Goal: Information Seeking & Learning: Learn about a topic

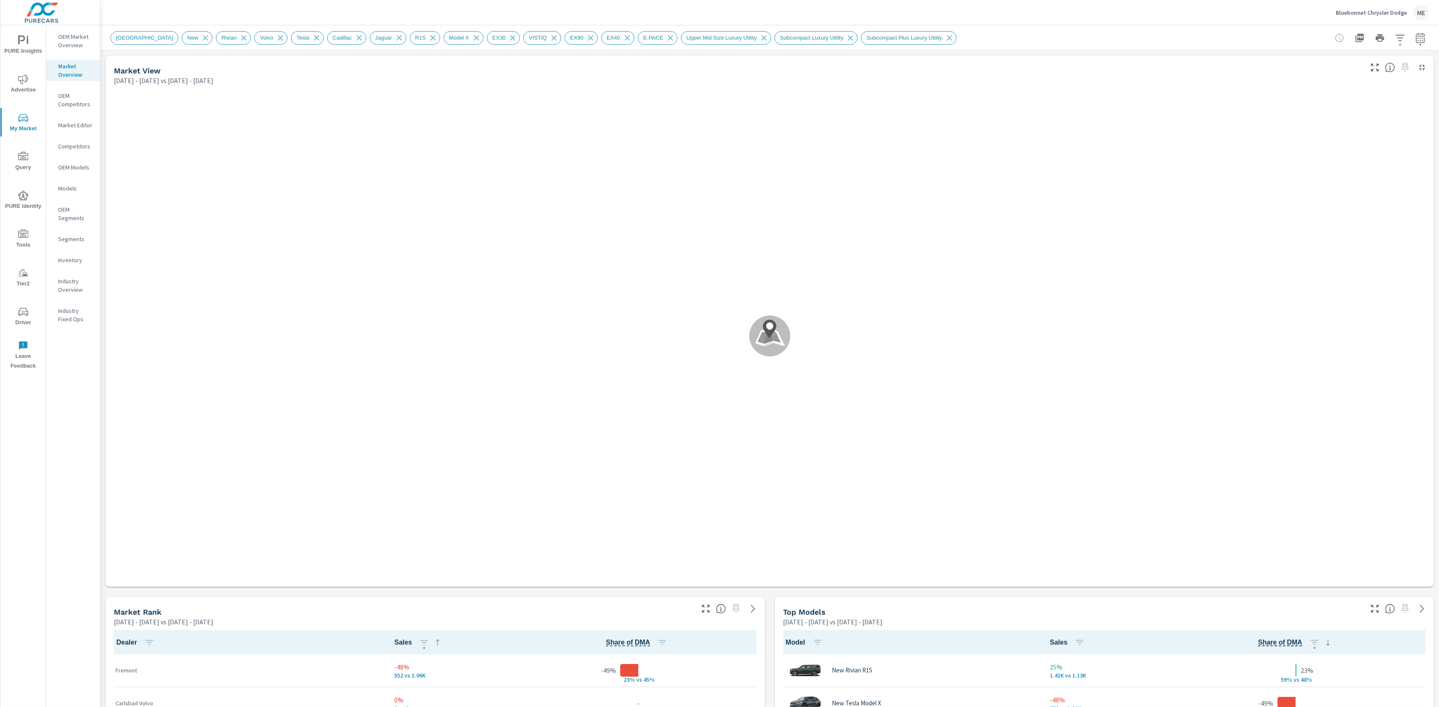
scroll to position [395, 0]
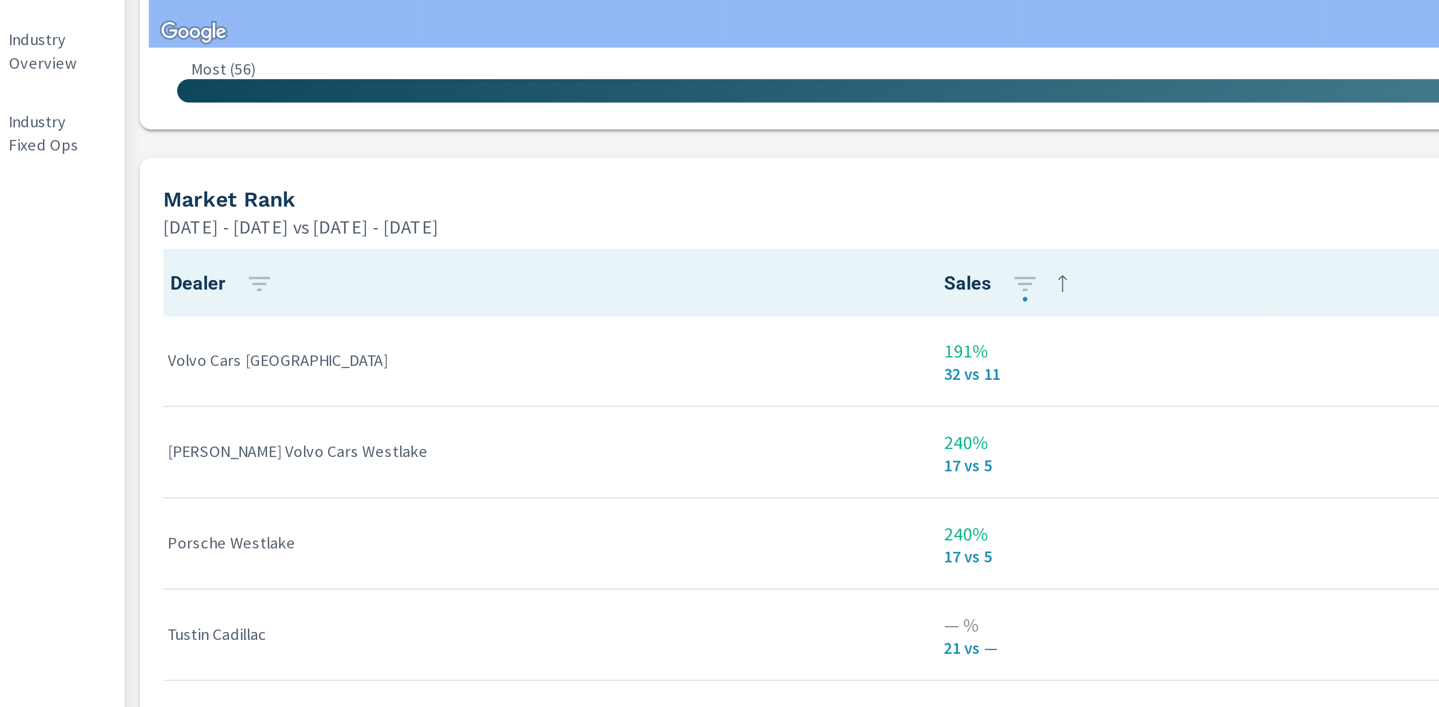
scroll to position [272, 0]
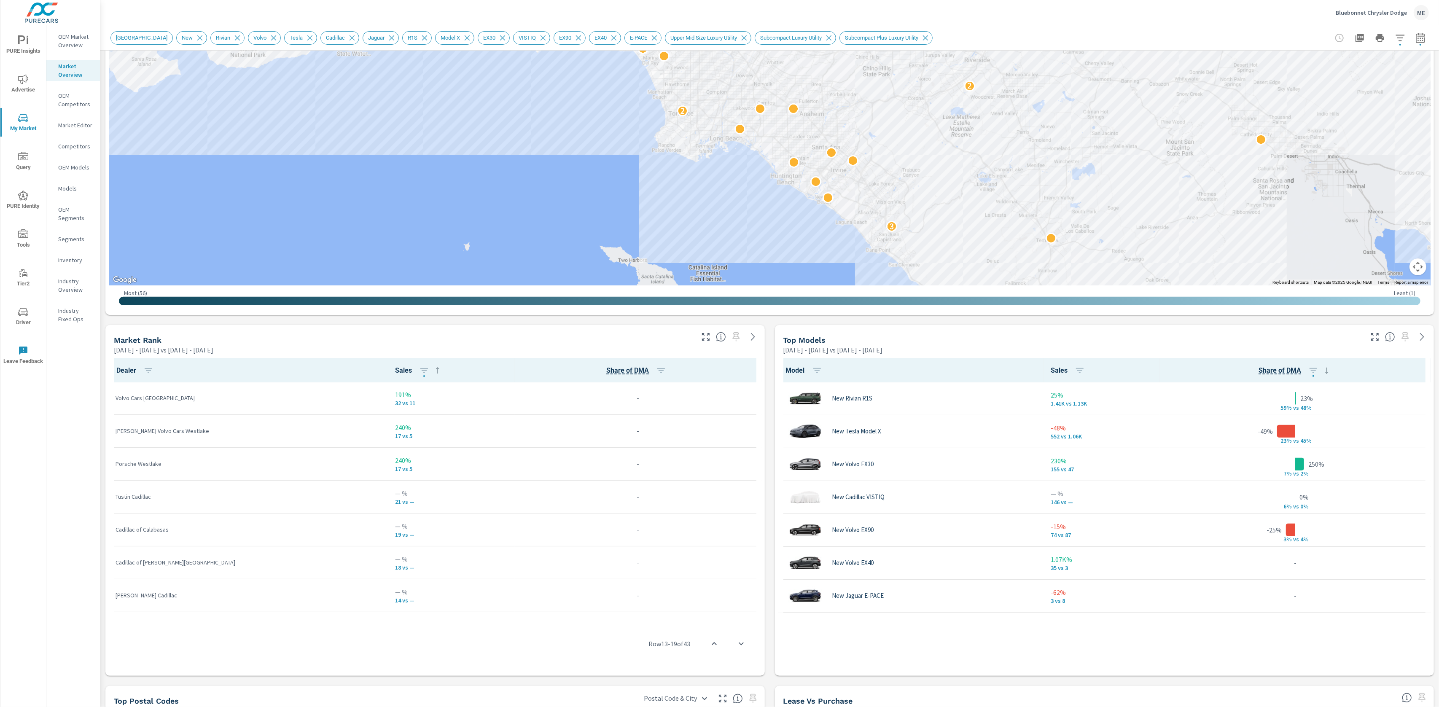
click at [773, 437] on div "Market View Mar 01, 2025 - Jun 30, 2025 vs Nov 01, 2024 - Feb 28, 2025 ← Move l…" at bounding box center [769, 456] width 1339 height 1354
click at [772, 435] on div "Market View Mar 01, 2025 - Jun 30, 2025 vs Nov 01, 2024 - Feb 28, 2025 ← Move l…" at bounding box center [769, 456] width 1339 height 1354
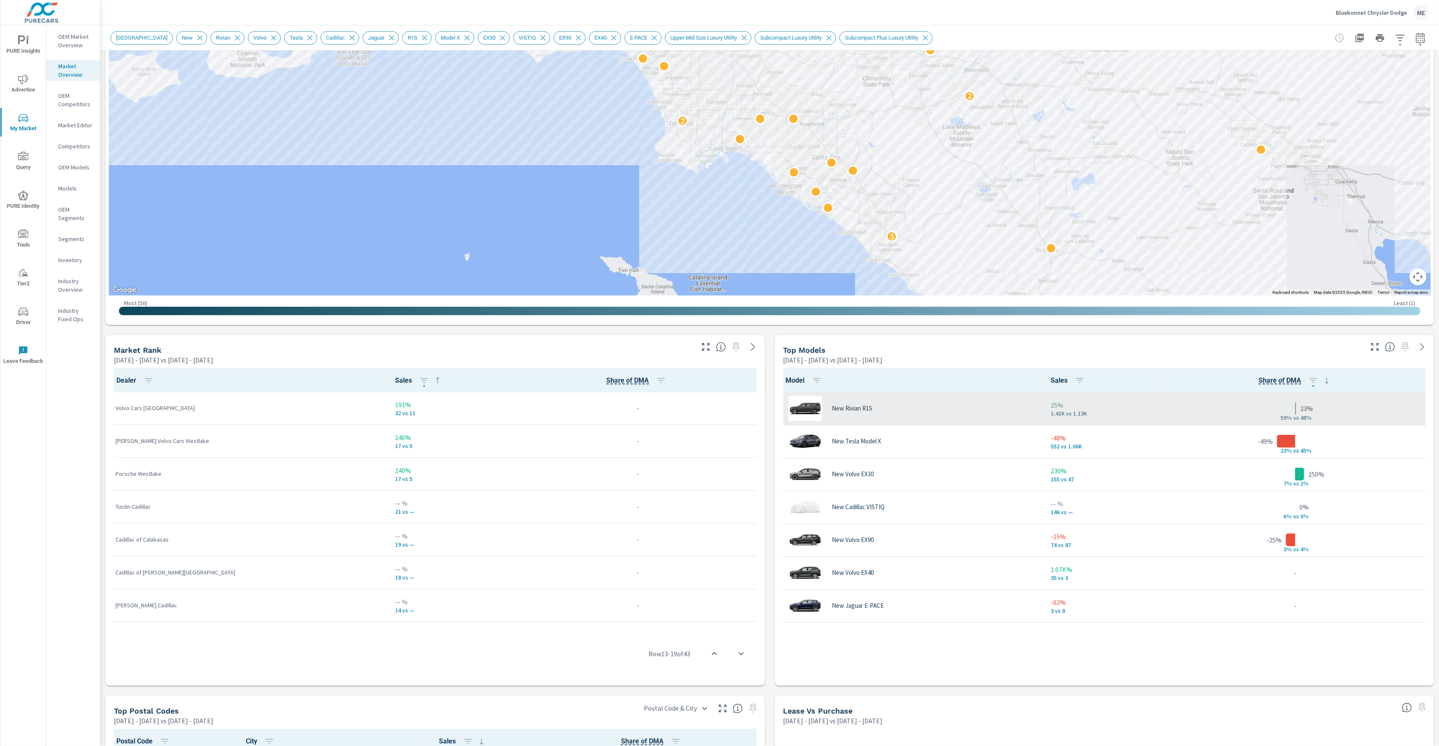
scroll to position [260, 0]
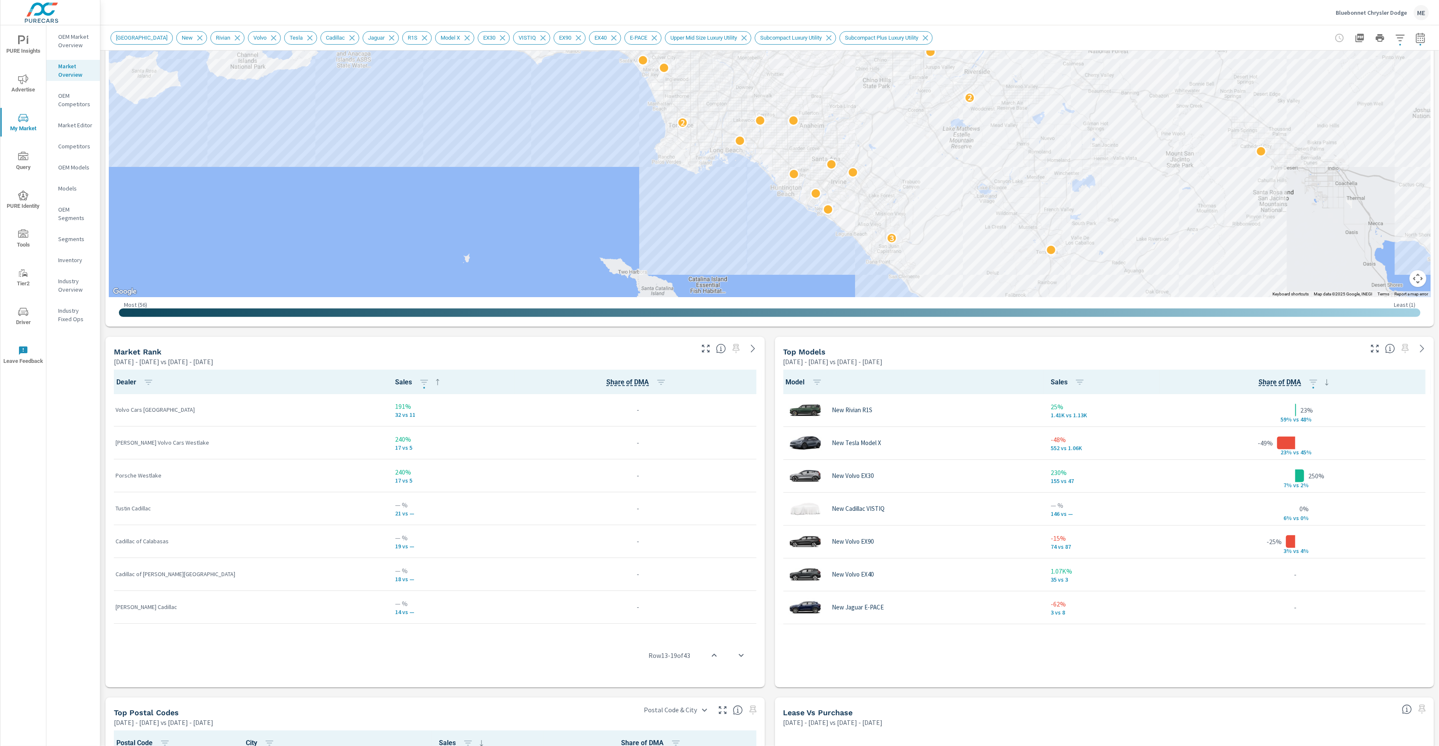
click at [770, 526] on div "Market View Mar 01, 2025 - Jun 30, 2025 vs Nov 01, 2024 - Feb 28, 2025 ← Move l…" at bounding box center [769, 467] width 1339 height 1354
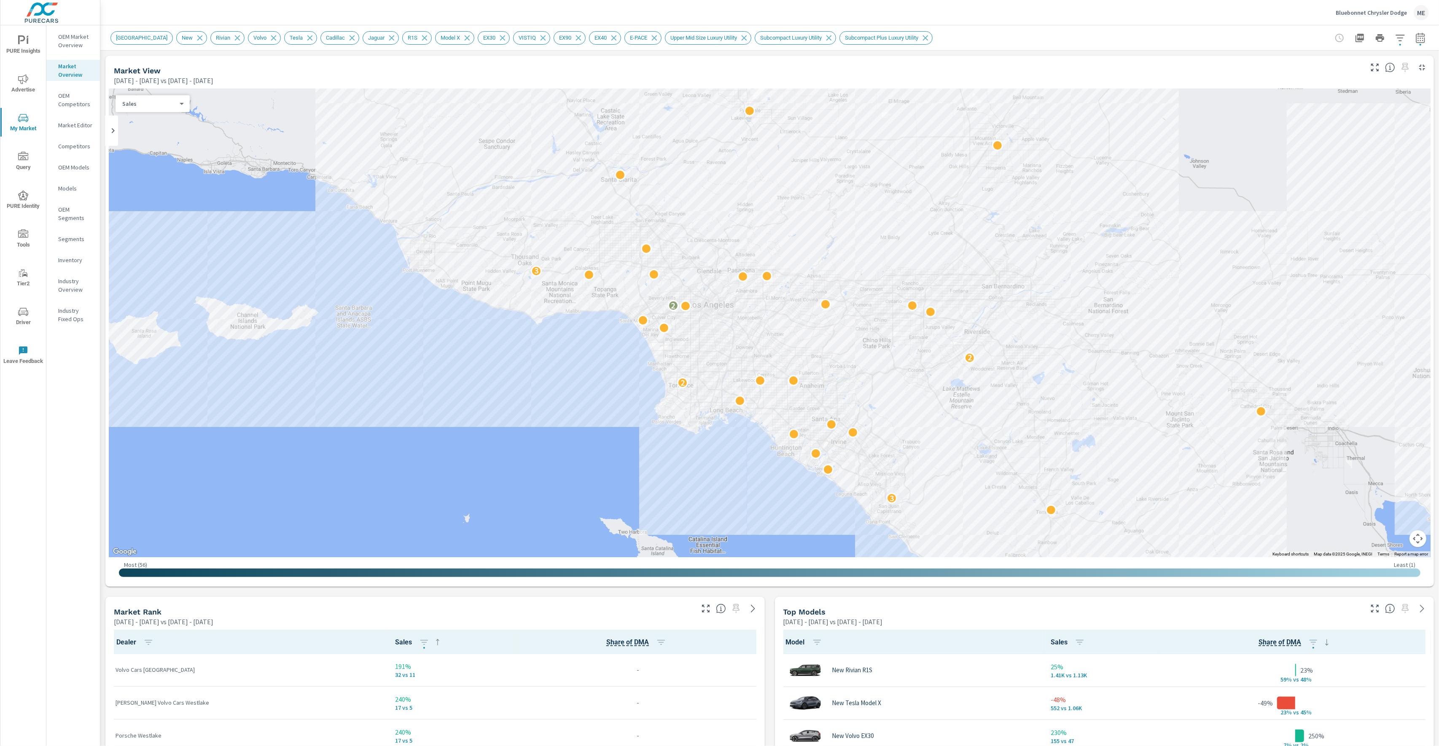
scroll to position [0, 0]
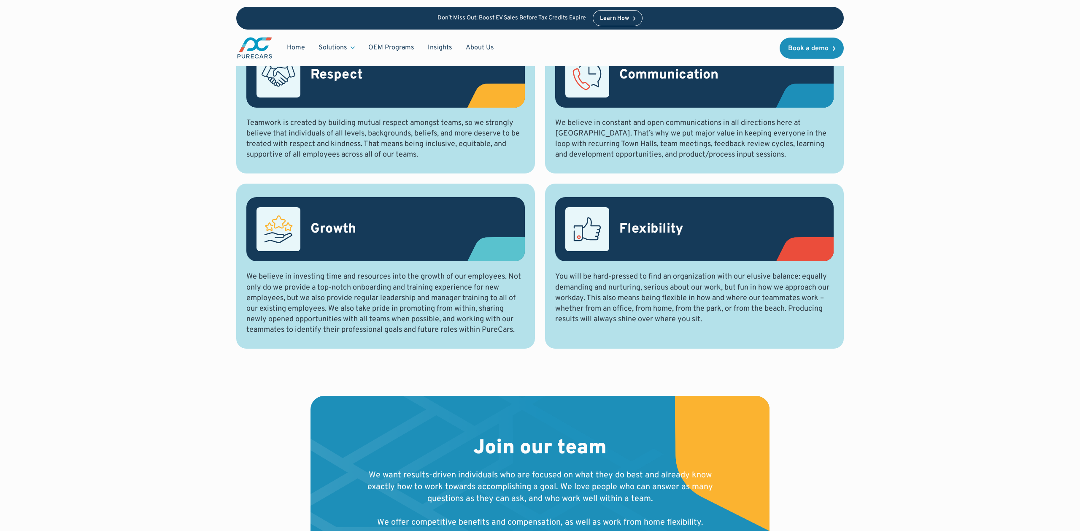
scroll to position [843, 0]
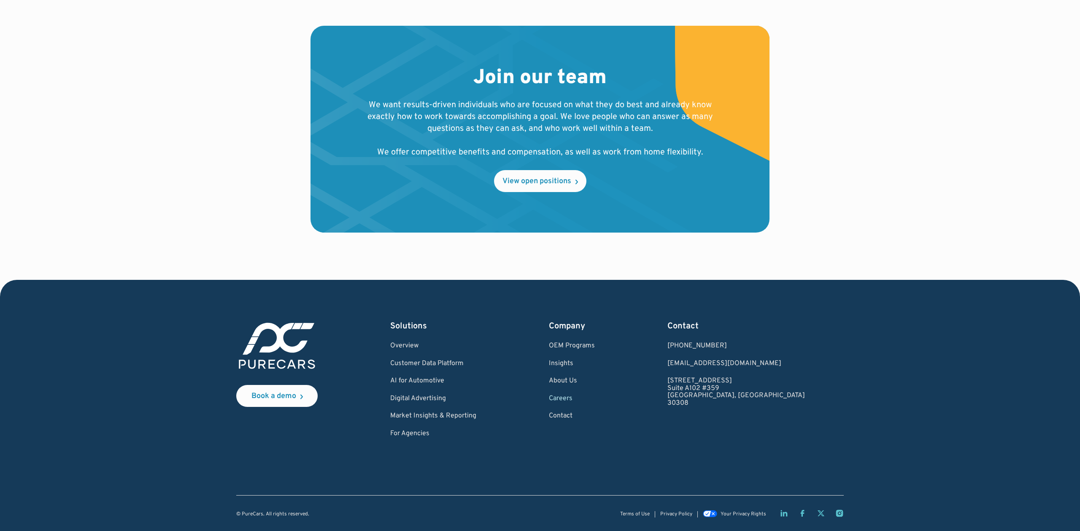
click at [595, 399] on link "Careers" at bounding box center [572, 399] width 46 height 8
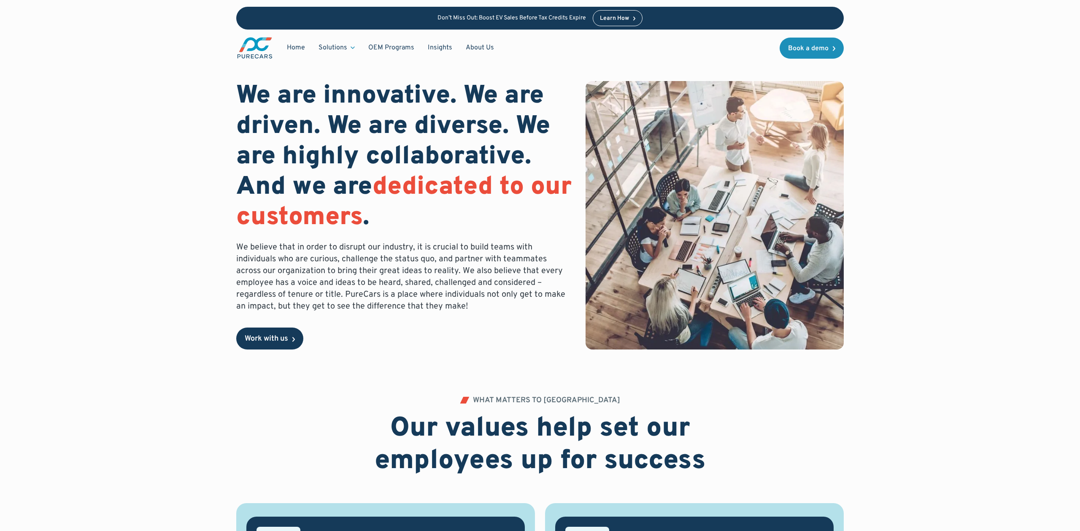
click at [269, 329] on link "Work with us" at bounding box center [269, 338] width 67 height 22
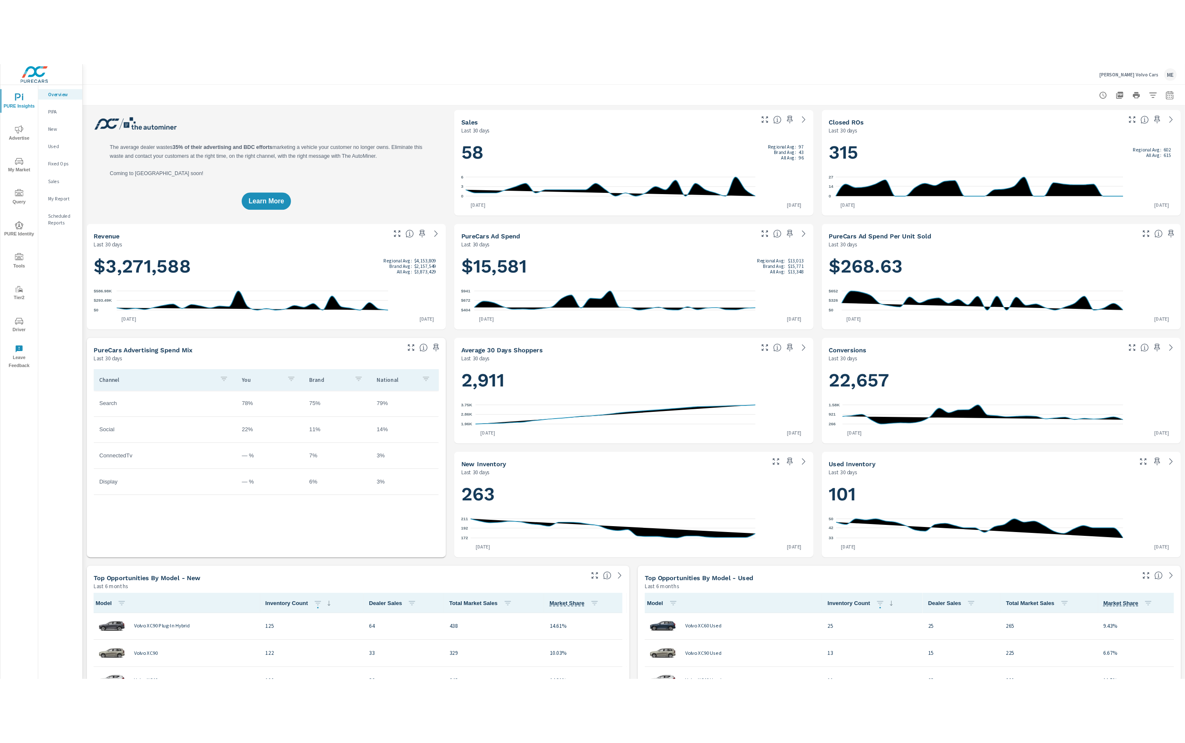
scroll to position [0, 0]
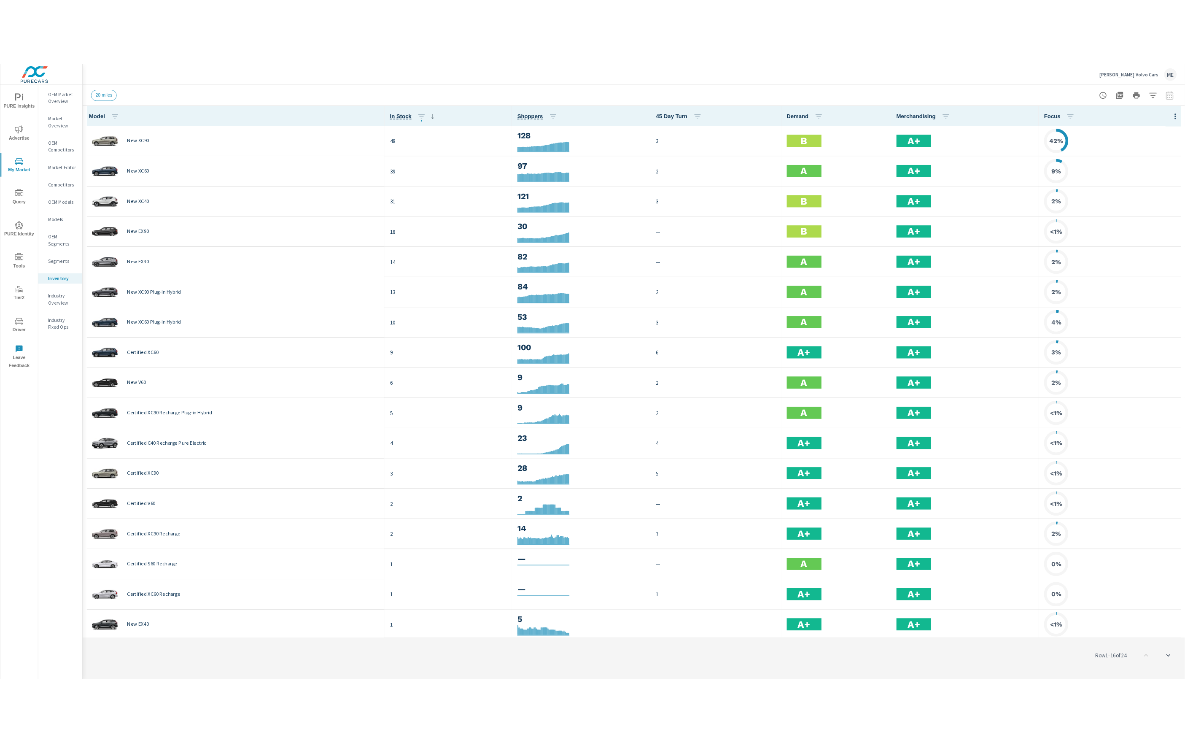
scroll to position [0, 0]
